Goal: Go to known website: Go to known website

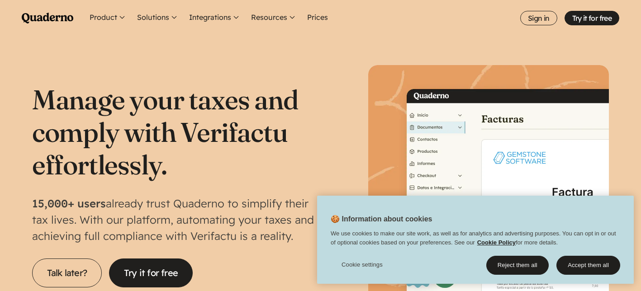
click at [206, 206] on font "already trust Quaderno to simplify their tax lives. With our platform, automati…" at bounding box center [173, 220] width 282 height 46
copy font "Quaderno"
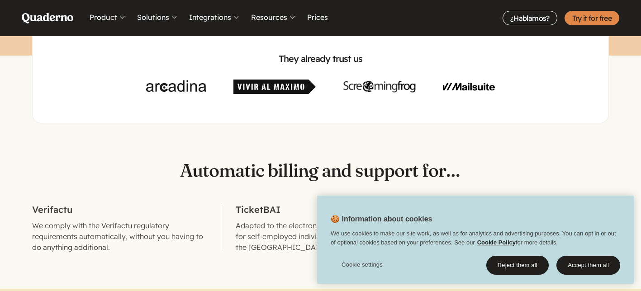
scroll to position [3107, 0]
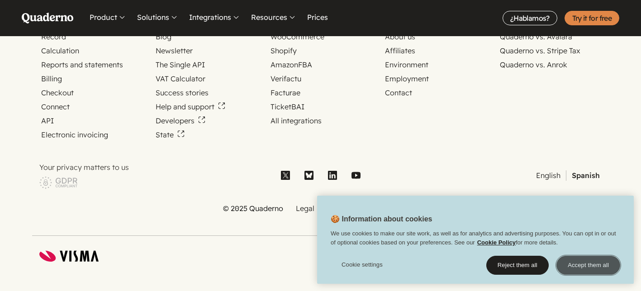
click at [591, 263] on font "Accept them all" at bounding box center [588, 265] width 41 height 7
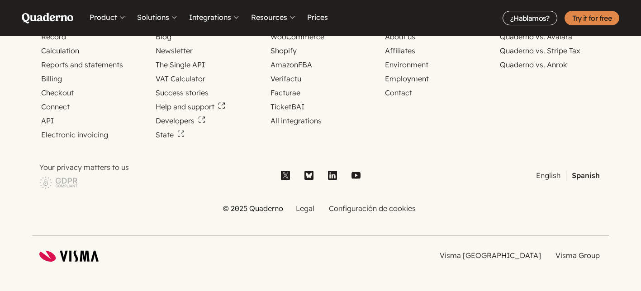
click at [333, 173] on use "Site map" at bounding box center [332, 175] width 9 height 9
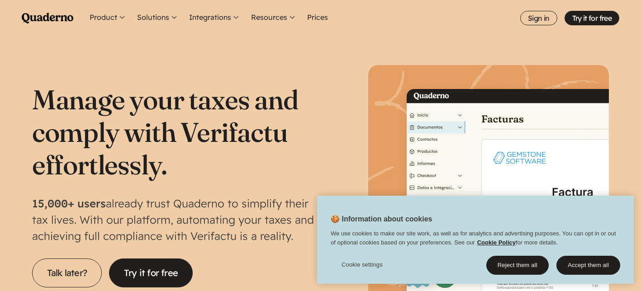
scroll to position [2, 0]
